Goal: Task Accomplishment & Management: Manage account settings

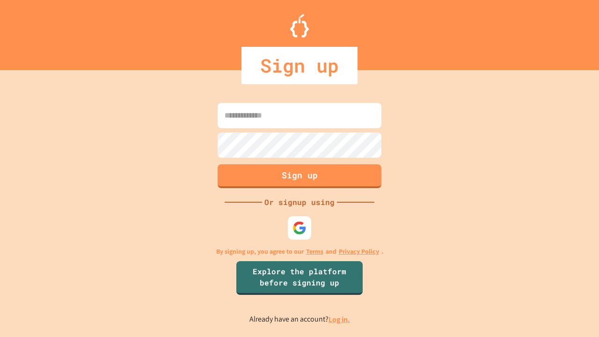
click at [340, 319] on link "Log in." at bounding box center [339, 319] width 22 height 10
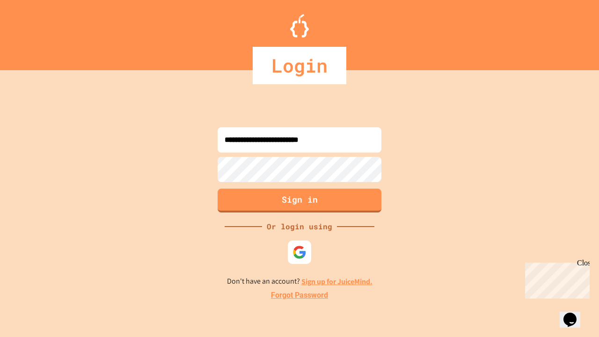
type input "**********"
